Goal: Information Seeking & Learning: Learn about a topic

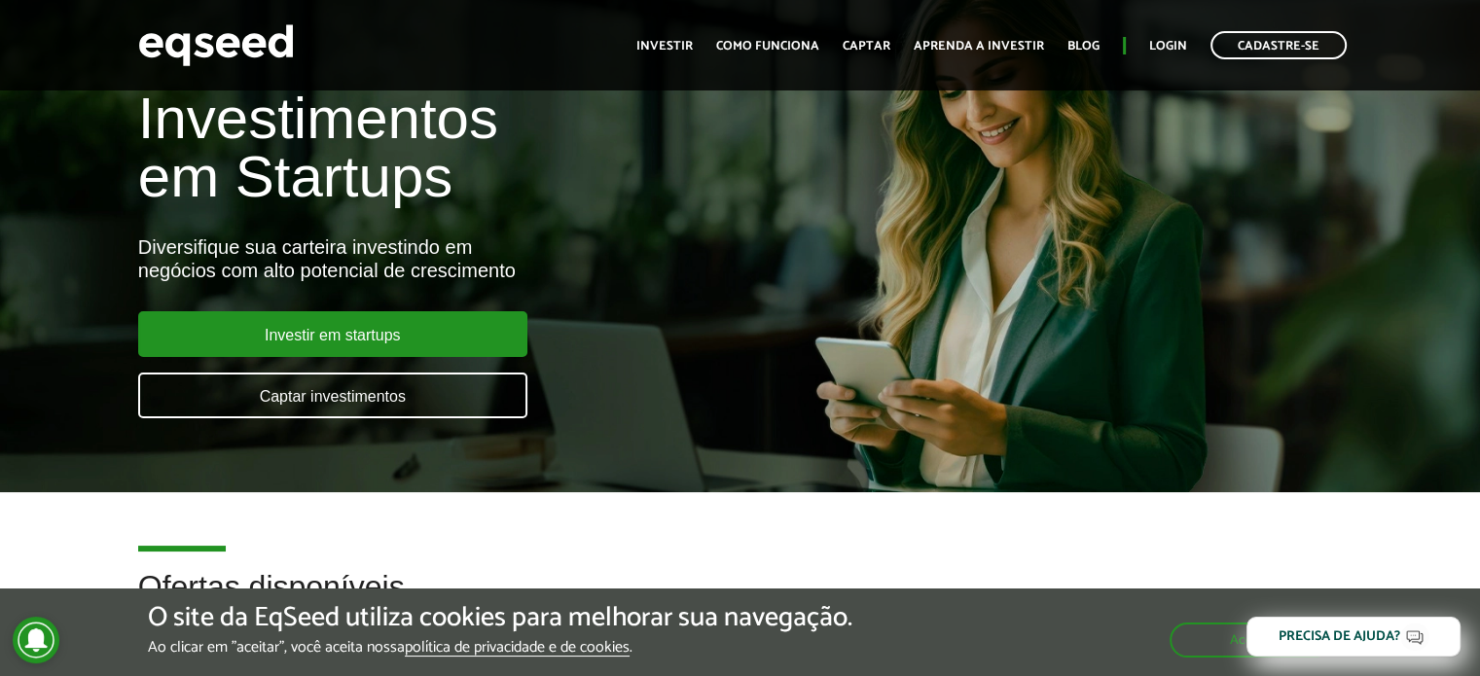
scroll to position [97, 0]
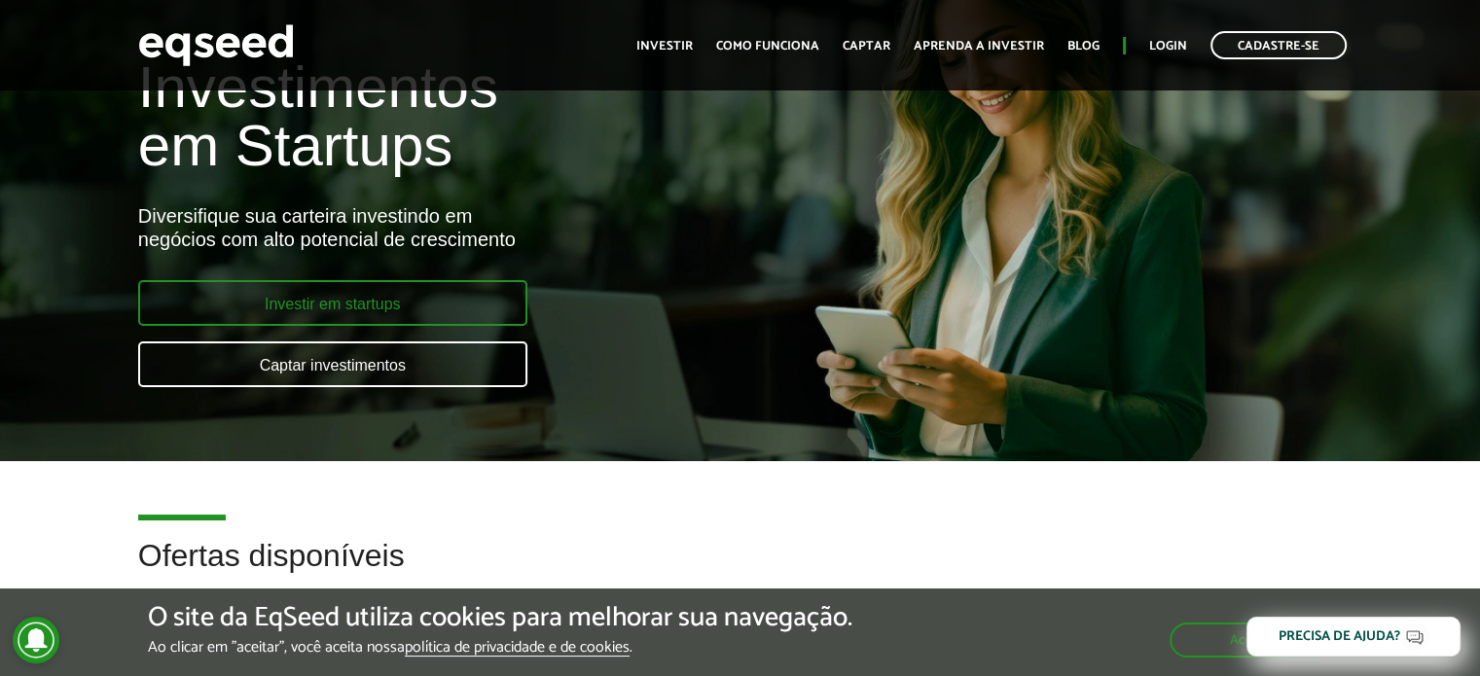
click at [417, 295] on link "Investir em startups" at bounding box center [332, 303] width 389 height 46
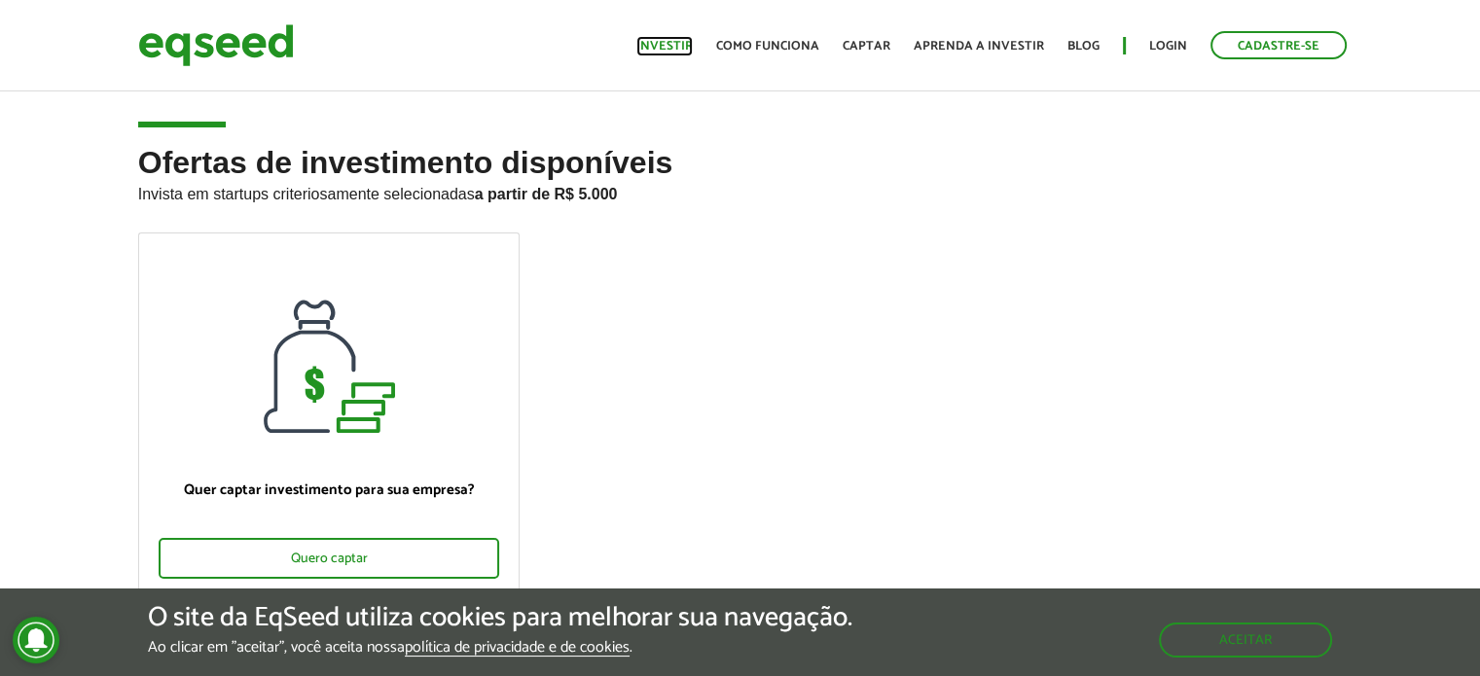
click at [691, 44] on link "Investir" at bounding box center [664, 46] width 56 height 13
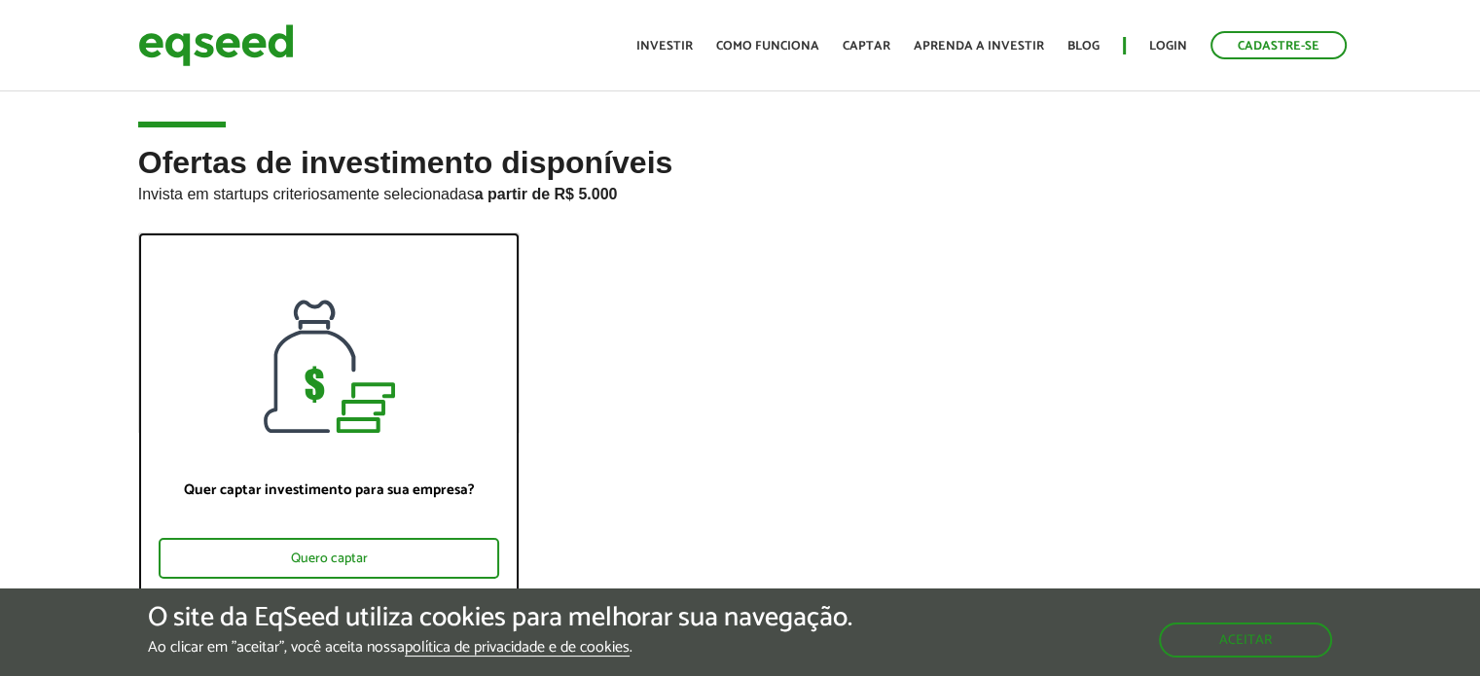
click at [378, 383] on div at bounding box center [329, 333] width 380 height 199
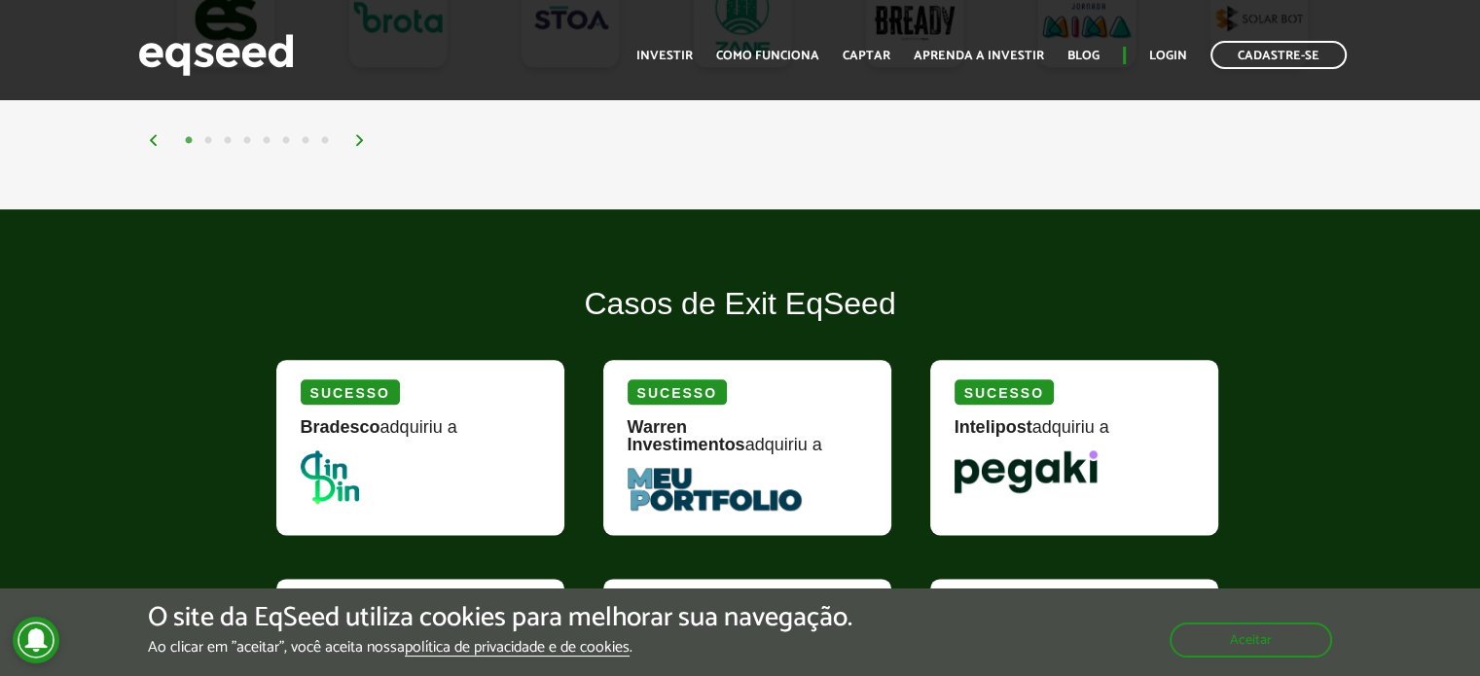
scroll to position [2433, 0]
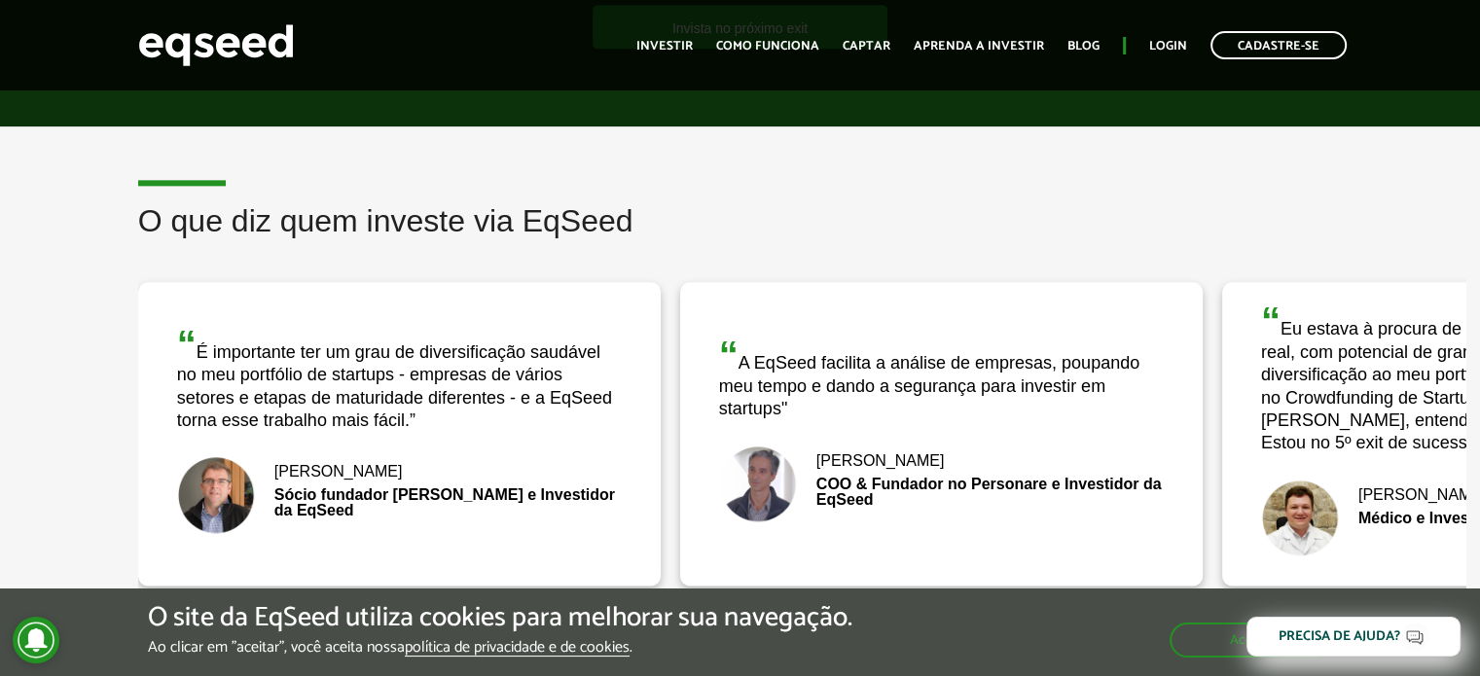
scroll to position [2530, 0]
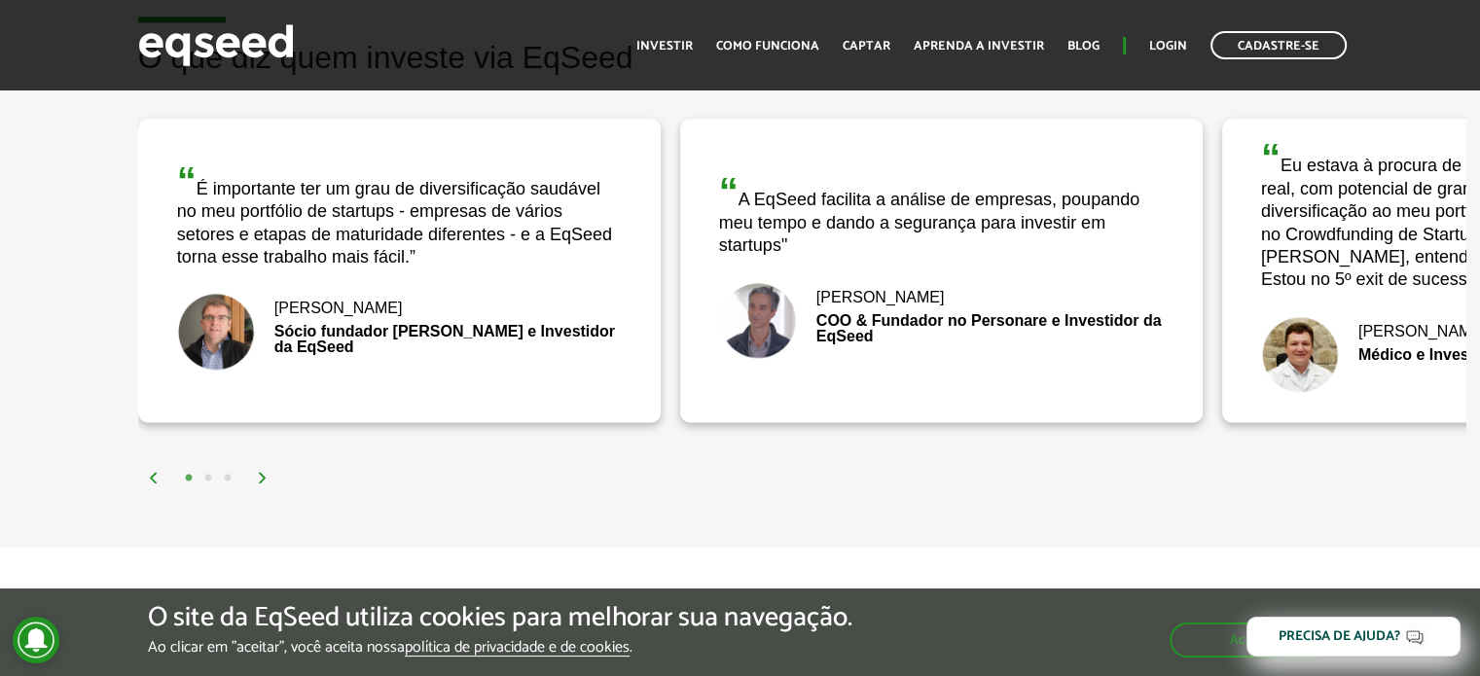
click at [259, 472] on img at bounding box center [263, 478] width 12 height 12
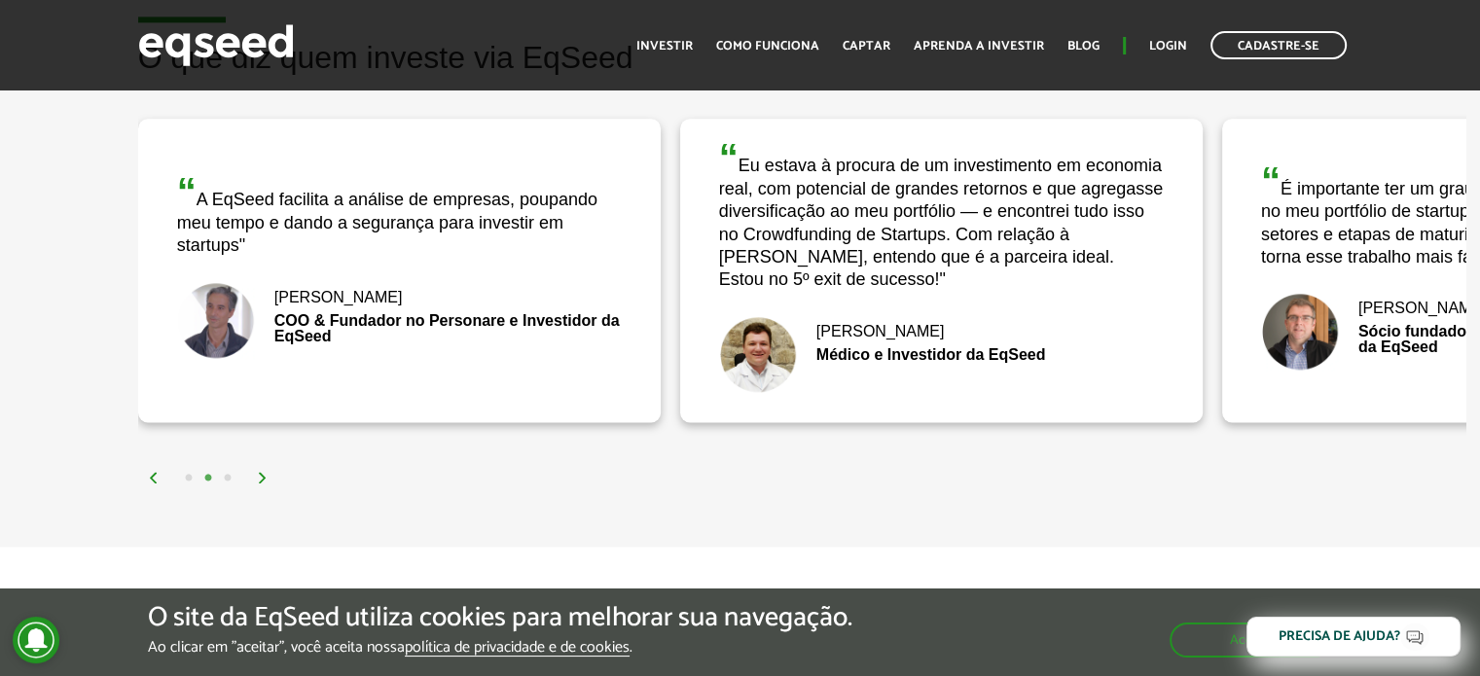
click at [264, 472] on img at bounding box center [263, 478] width 12 height 12
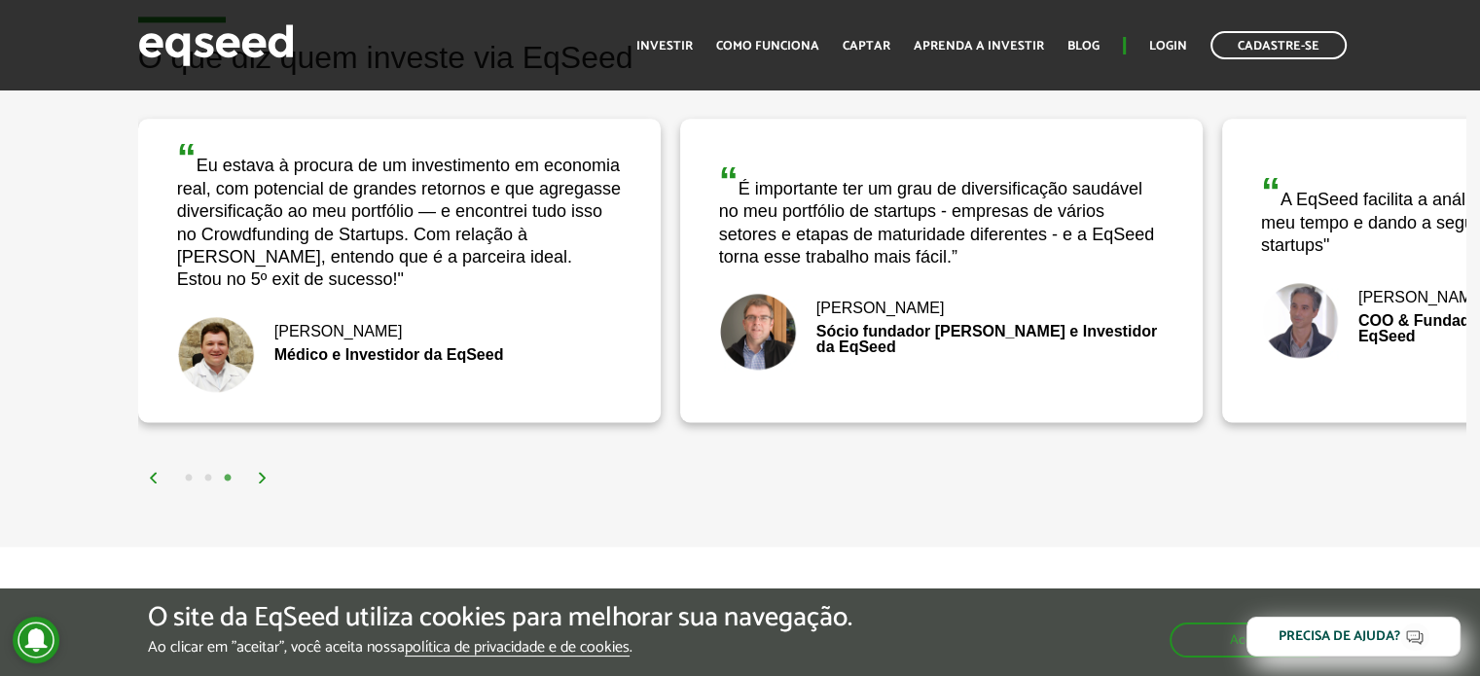
click at [264, 472] on img at bounding box center [263, 478] width 12 height 12
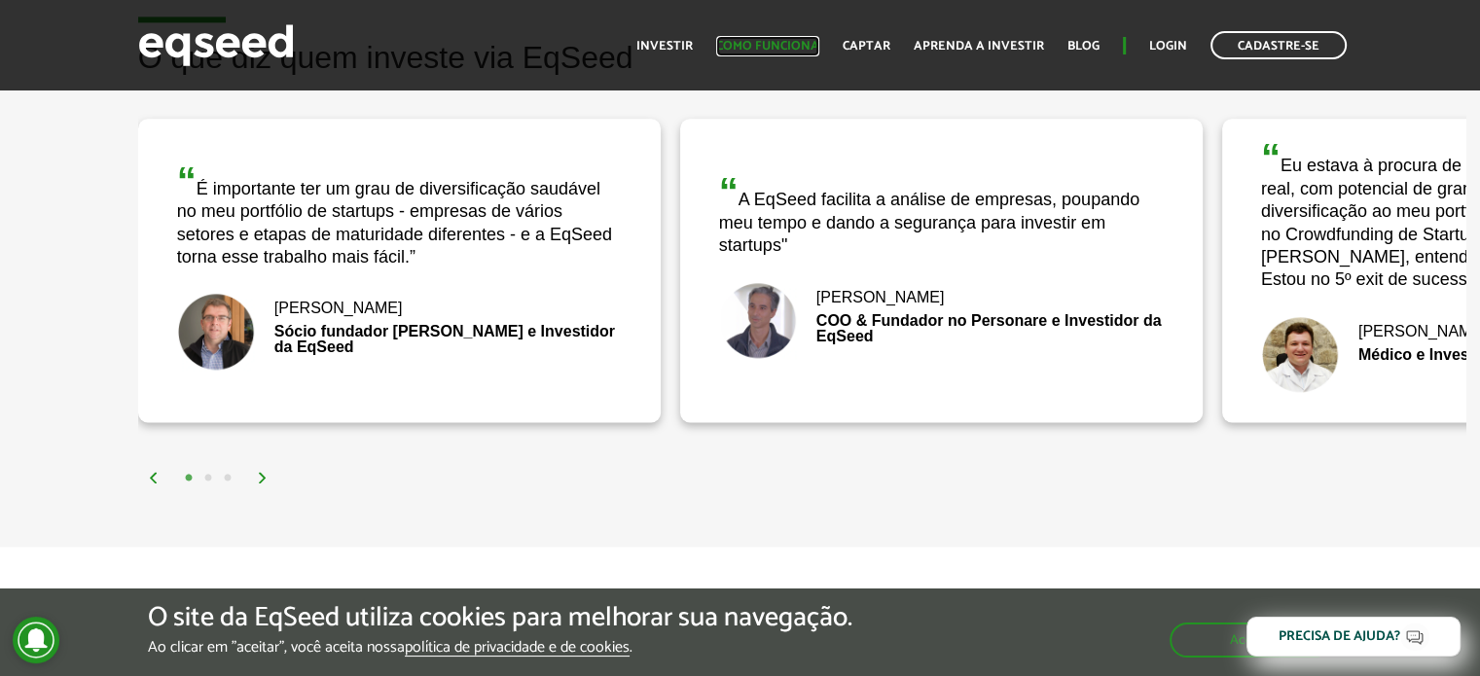
click at [751, 48] on link "Como funciona" at bounding box center [767, 46] width 103 height 13
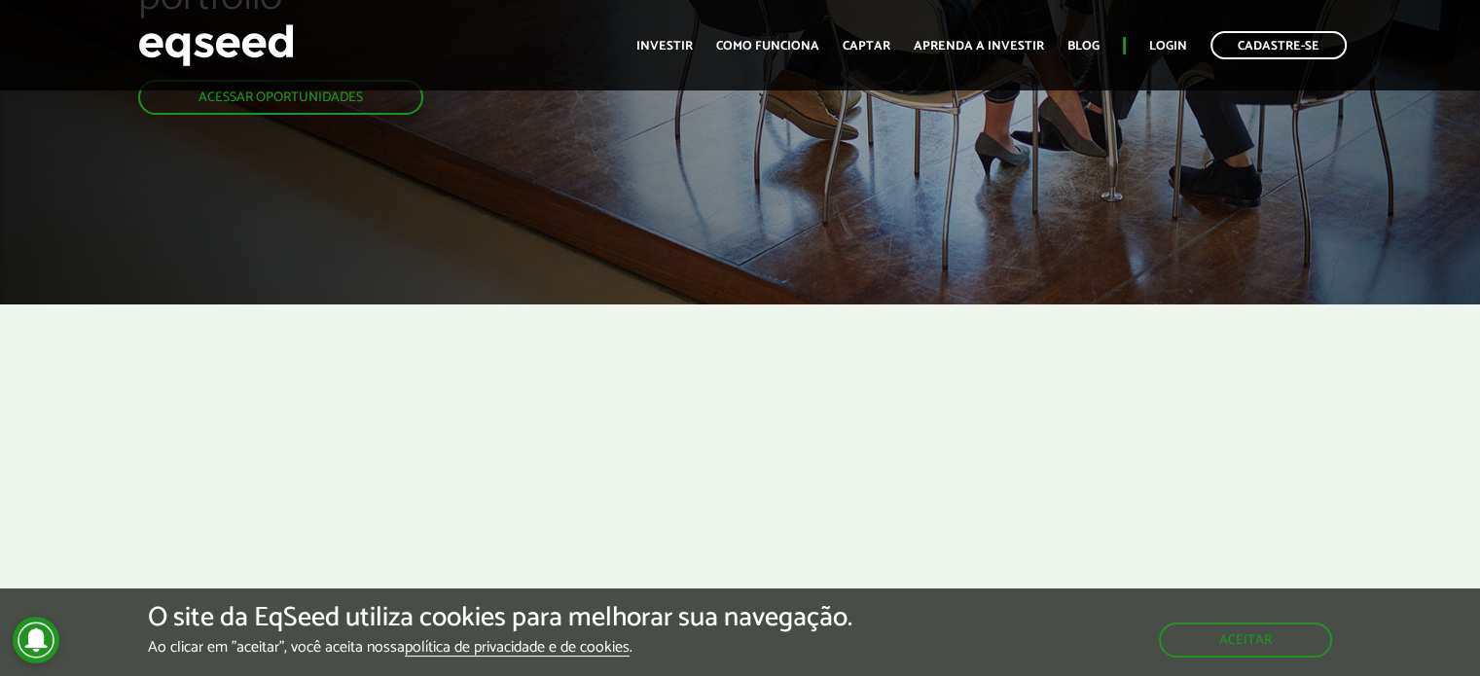
scroll to position [292, 0]
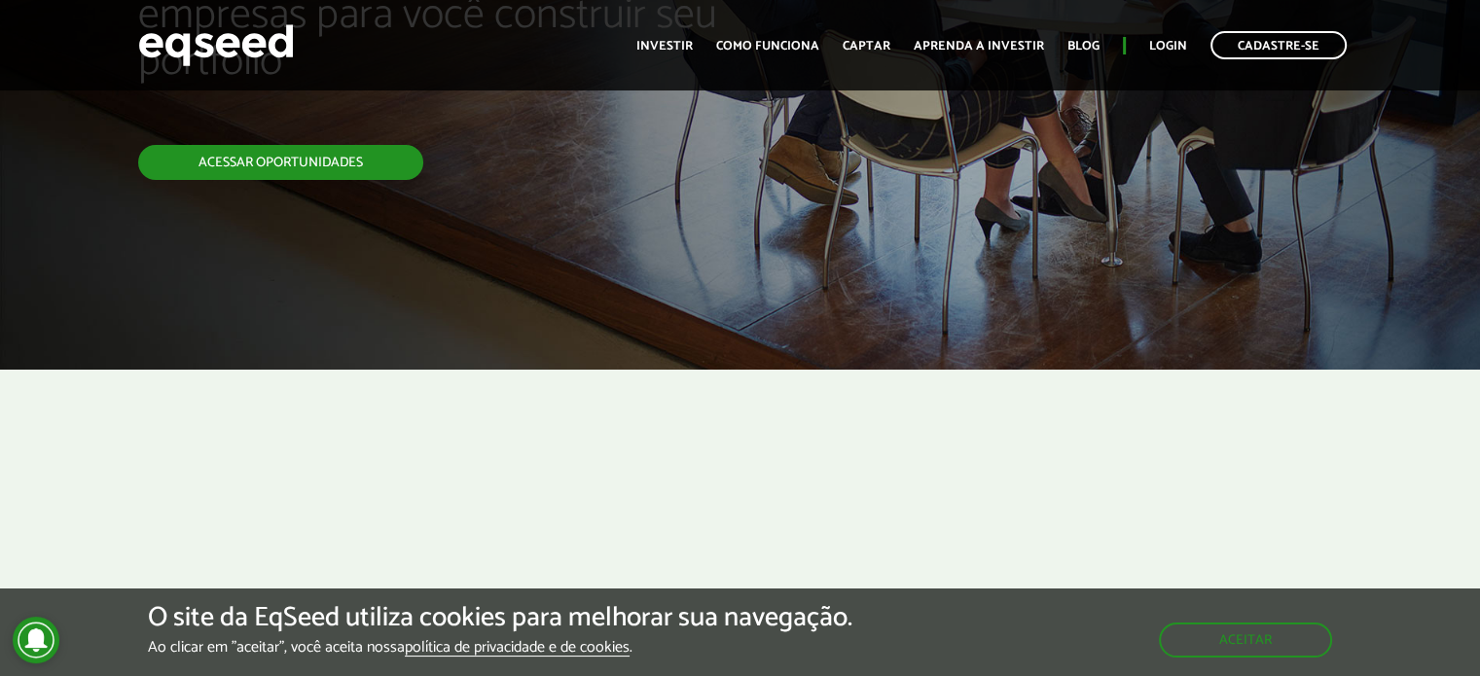
click at [335, 172] on link "Acessar oportunidades" at bounding box center [280, 162] width 285 height 35
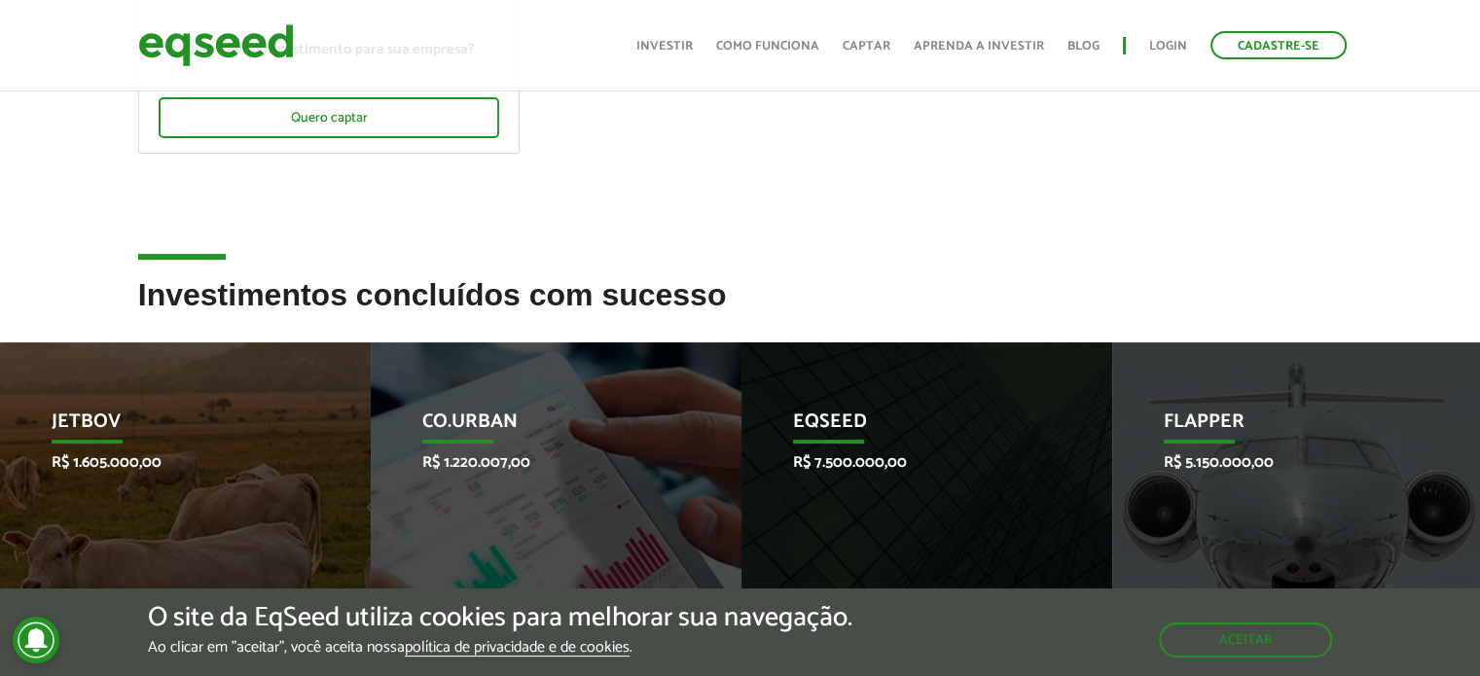
scroll to position [681, 0]
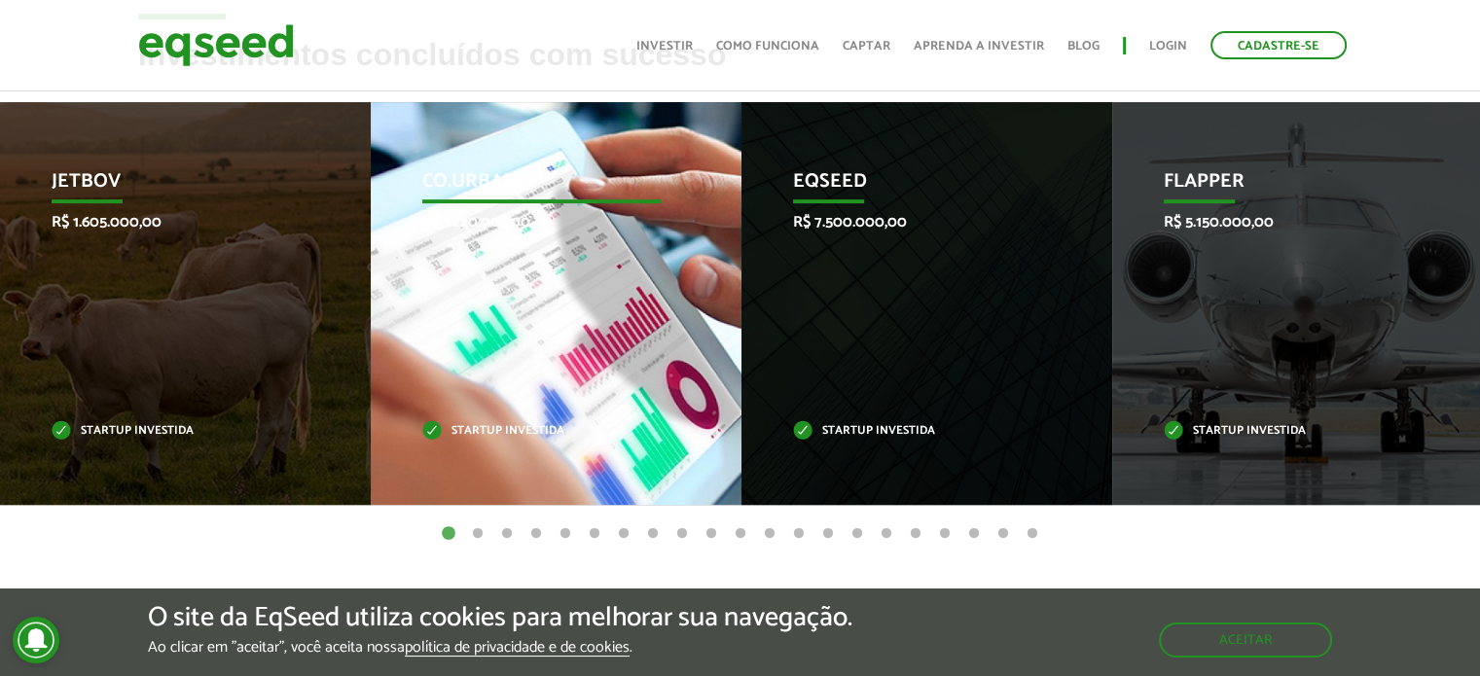
click at [557, 304] on div "Co.Urban R$ 1.220.007,00 Startup investida" at bounding box center [542, 303] width 342 height 403
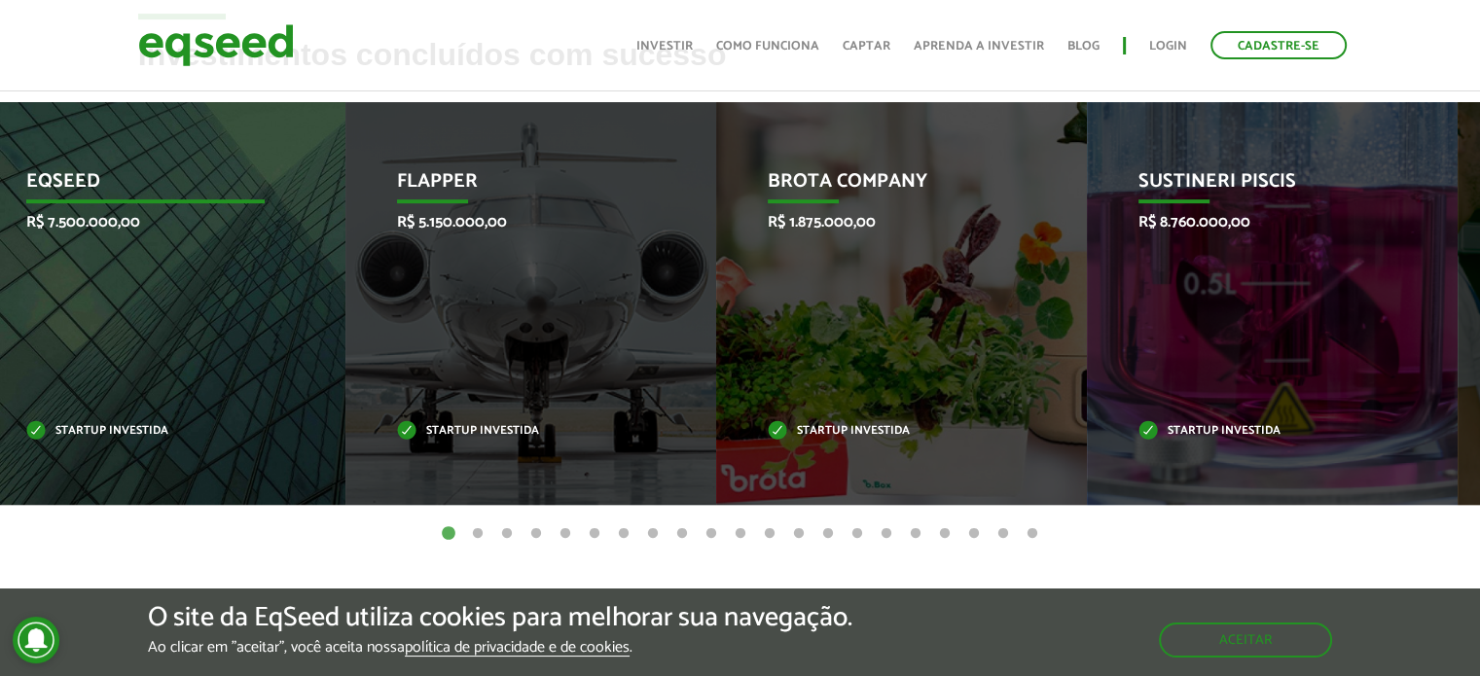
drag, startPoint x: 1084, startPoint y: 357, endPoint x: 317, endPoint y: 360, distance: 766.8
click at [317, 360] on li "EqSeed R$ 7.500.000,00 Startup investida" at bounding box center [160, 303] width 371 height 403
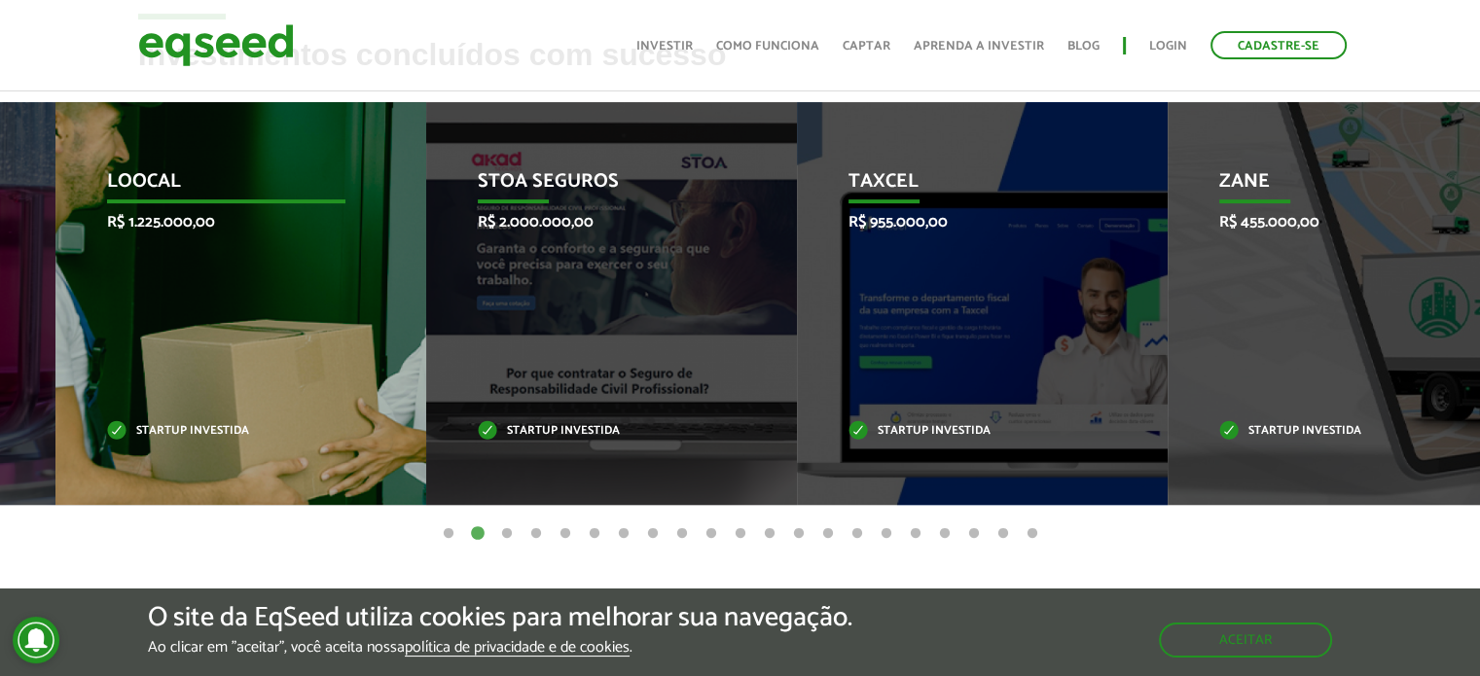
drag, startPoint x: 958, startPoint y: 264, endPoint x: 273, endPoint y: 274, distance: 685.1
click at [273, 274] on div "Loocal R$ 1.225.000,00 Startup investida" at bounding box center [226, 303] width 342 height 403
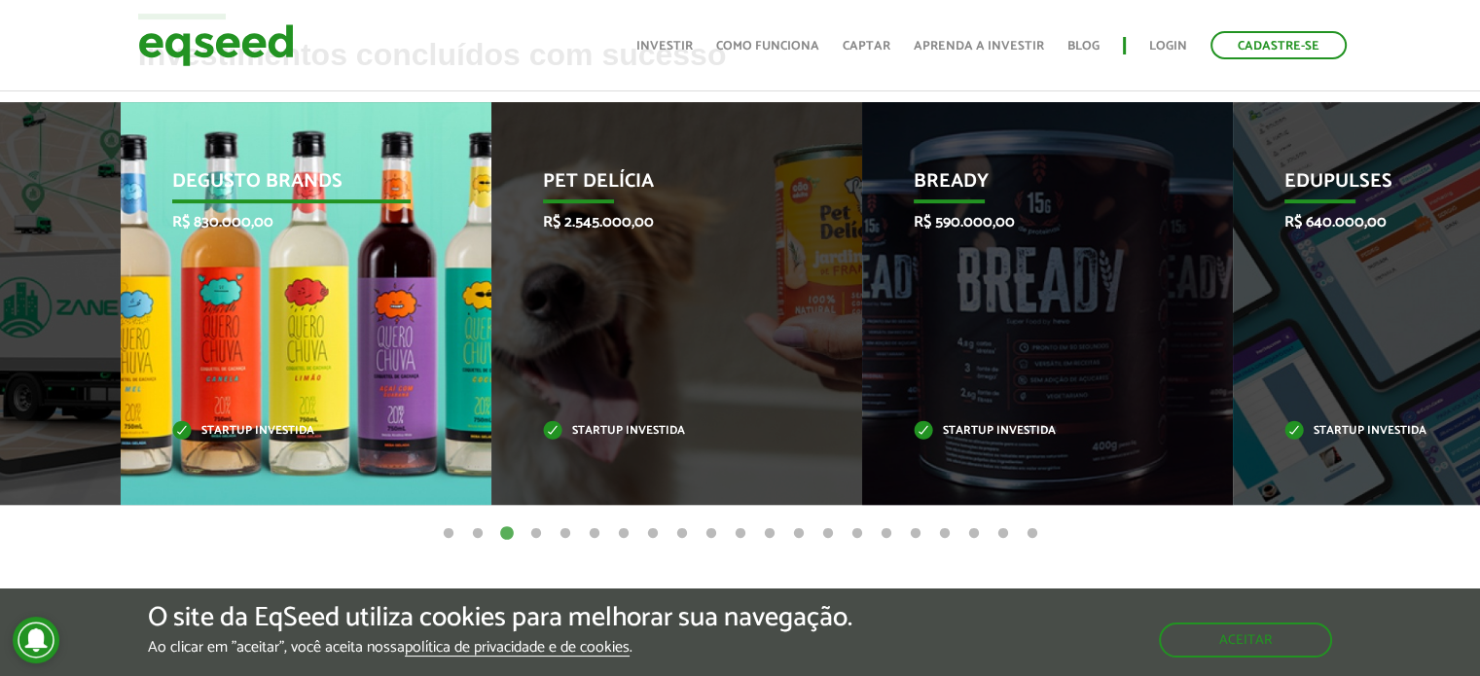
drag, startPoint x: 946, startPoint y: 311, endPoint x: 331, endPoint y: 309, distance: 615.0
click at [331, 309] on div "Degusto Brands R$ 830.000,00 Startup investida" at bounding box center [292, 303] width 342 height 403
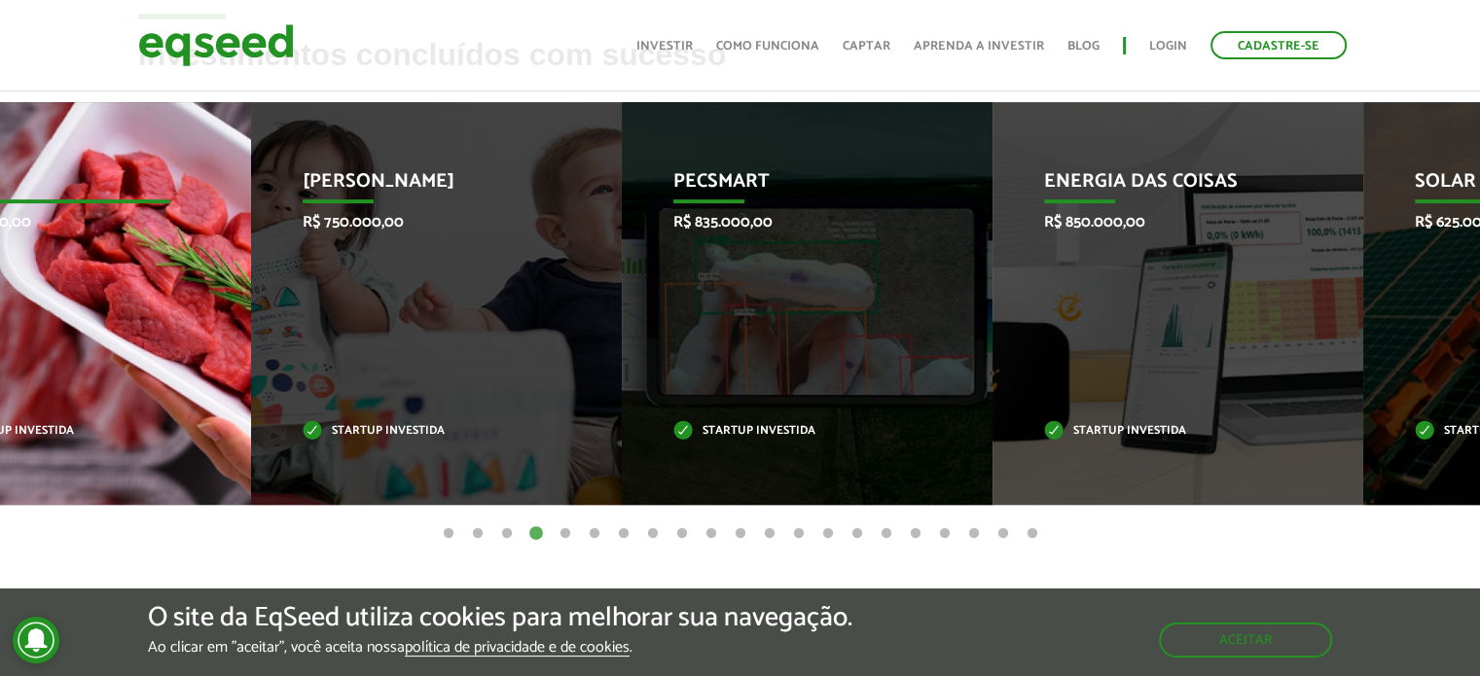
drag, startPoint x: 1039, startPoint y: 338, endPoint x: 175, endPoint y: 329, distance: 864.1
click at [175, 329] on div "Restin R$ 610.000,00 Startup investida" at bounding box center [51, 303] width 342 height 403
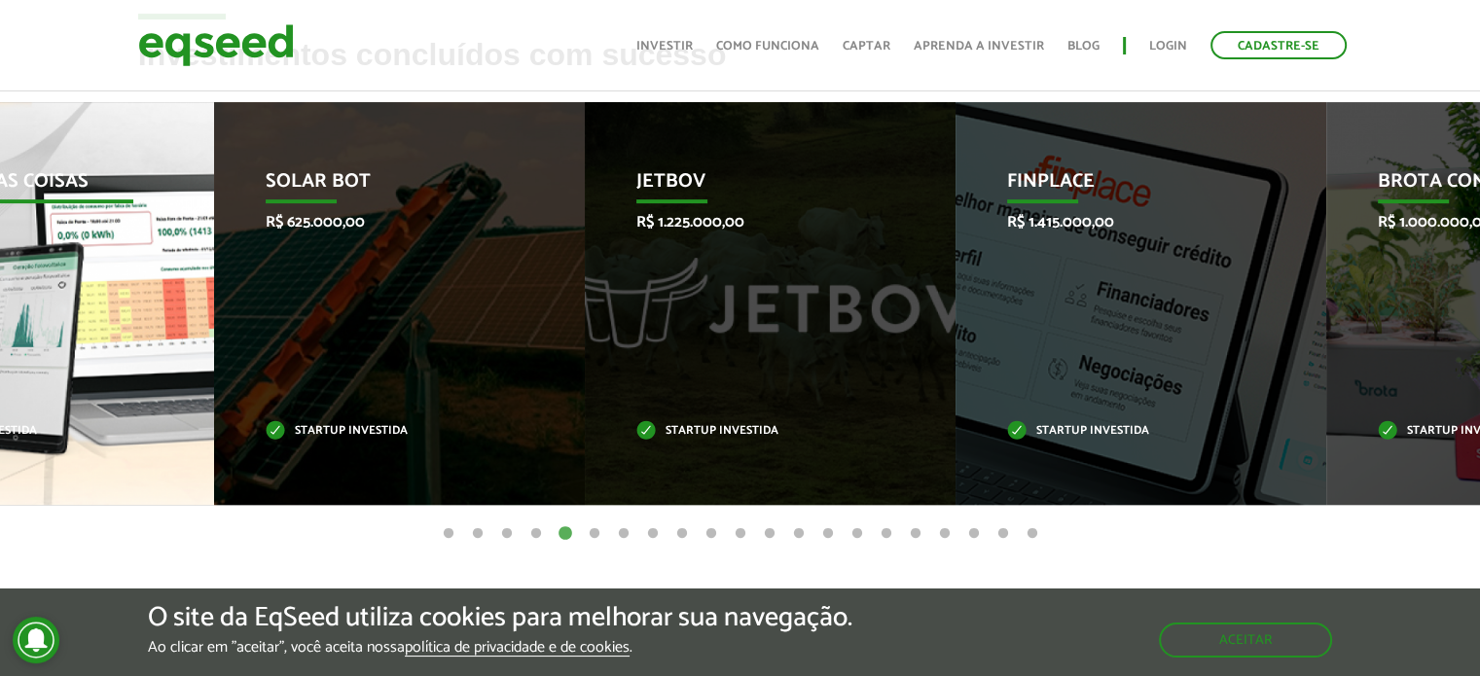
drag, startPoint x: 642, startPoint y: 311, endPoint x: 113, endPoint y: 310, distance: 529.3
click at [113, 310] on div "Energia das Coisas R$ 850.000,00 Startup investida" at bounding box center [14, 303] width 342 height 403
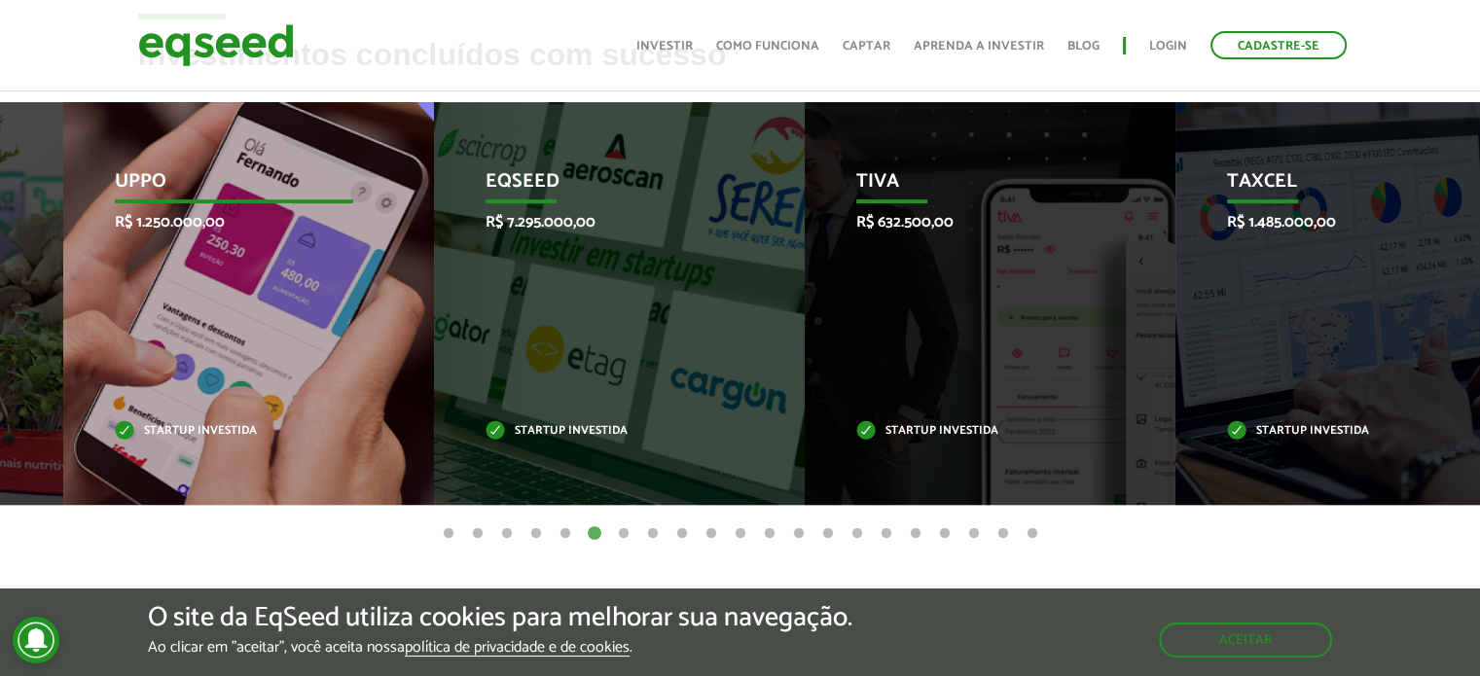
drag, startPoint x: 863, startPoint y: 319, endPoint x: 185, endPoint y: 306, distance: 678.4
click at [185, 306] on div "Uppo R$ 1.250.000,00 Startup investida" at bounding box center [234, 303] width 342 height 403
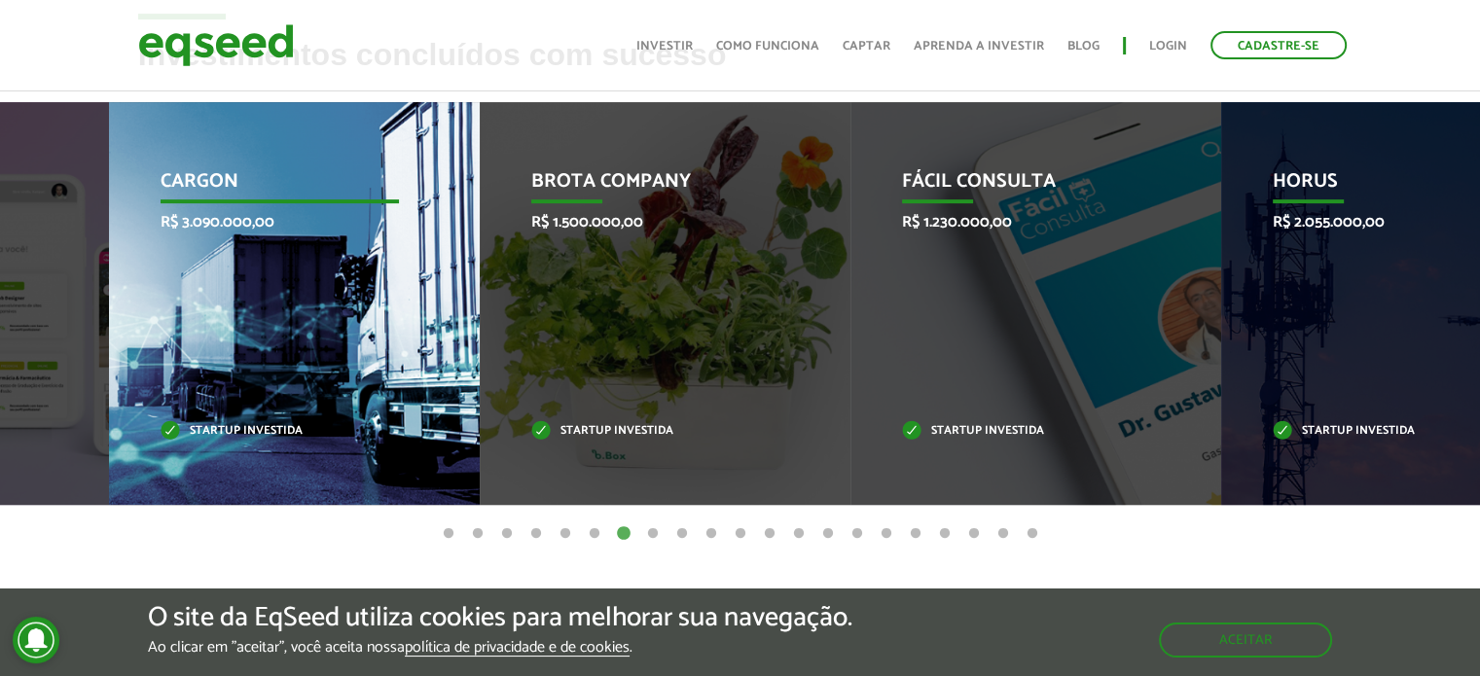
drag, startPoint x: 1265, startPoint y: 305, endPoint x: 262, endPoint y: 309, distance: 1003.2
click at [262, 309] on div "CargOn R$ 3.090.000,00 Startup investida" at bounding box center [280, 303] width 342 height 403
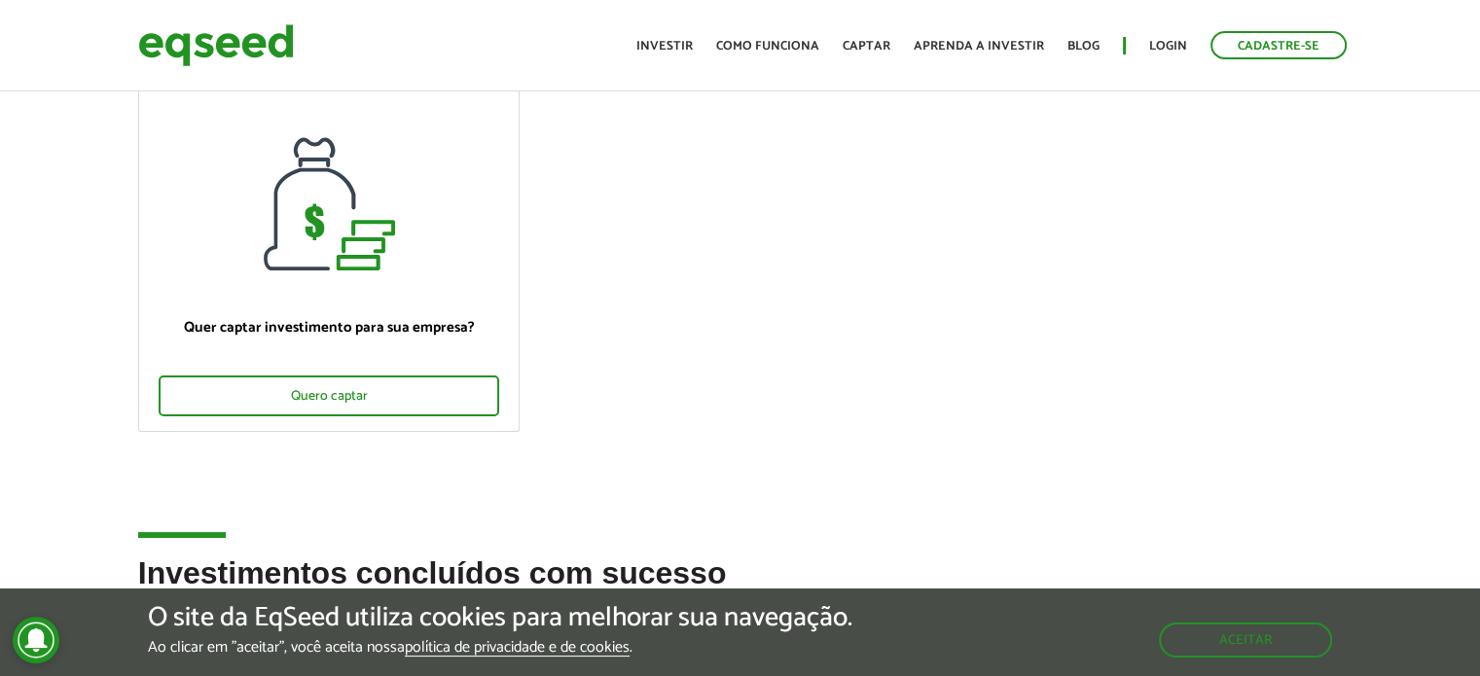
scroll to position [0, 0]
